Goal: Task Accomplishment & Management: Use online tool/utility

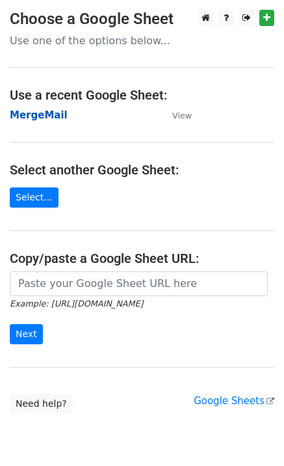
click at [41, 116] on strong "MergeMail" at bounding box center [39, 115] width 58 height 12
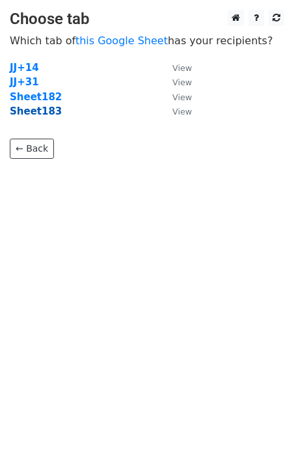
click at [23, 113] on strong "Sheet183" at bounding box center [36, 111] width 52 height 12
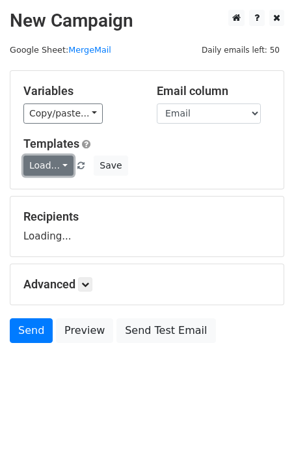
click at [40, 159] on link "Load..." at bounding box center [48, 165] width 50 height 20
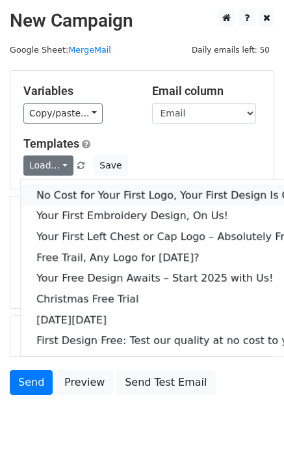
click at [55, 191] on link "No Cost for Your First Logo, Your First Design Is On Us!" at bounding box center [177, 195] width 312 height 21
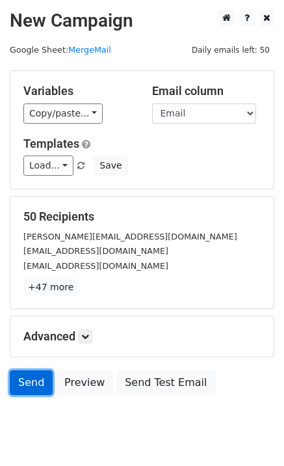
click at [27, 386] on link "Send" at bounding box center [31, 382] width 43 height 25
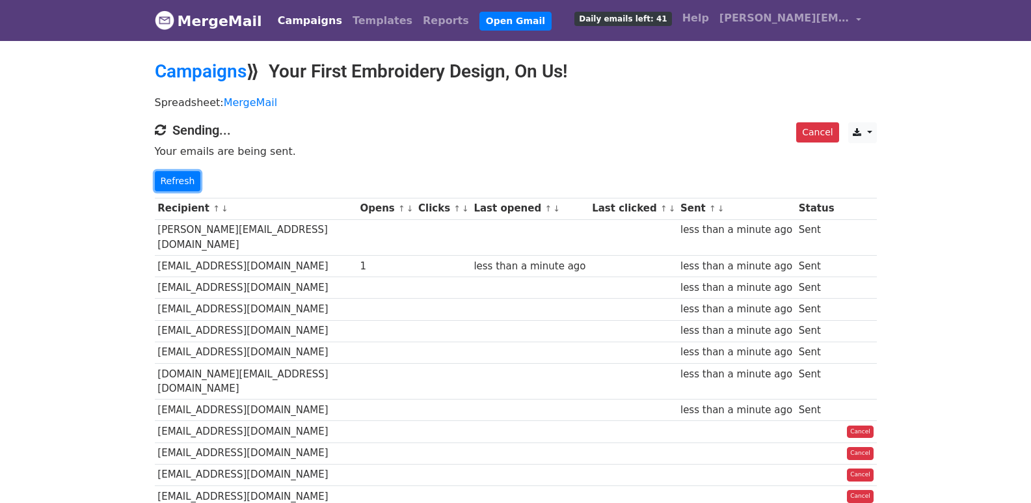
drag, startPoint x: 187, startPoint y: 183, endPoint x: 213, endPoint y: 216, distance: 42.6
click at [186, 182] on link "Refresh" at bounding box center [178, 181] width 46 height 20
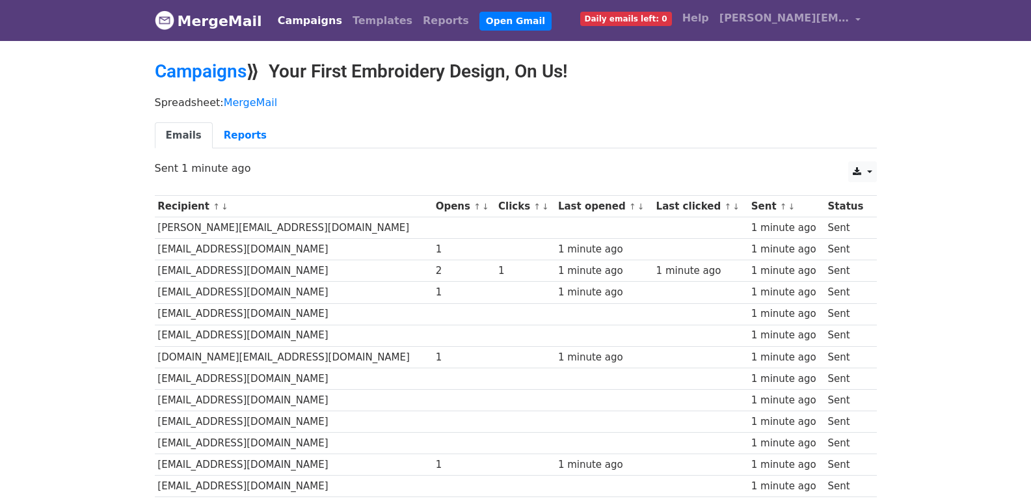
scroll to position [906, 0]
